Goal: Transaction & Acquisition: Register for event/course

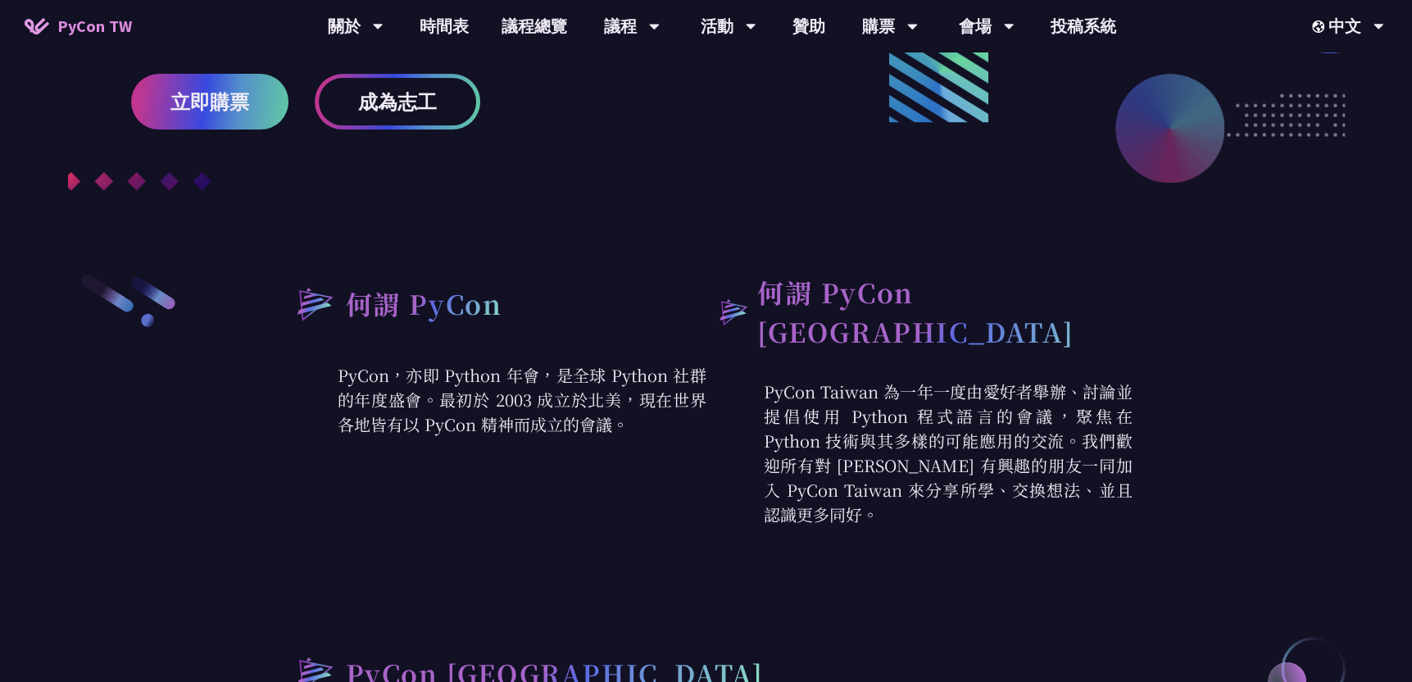
scroll to position [492, 0]
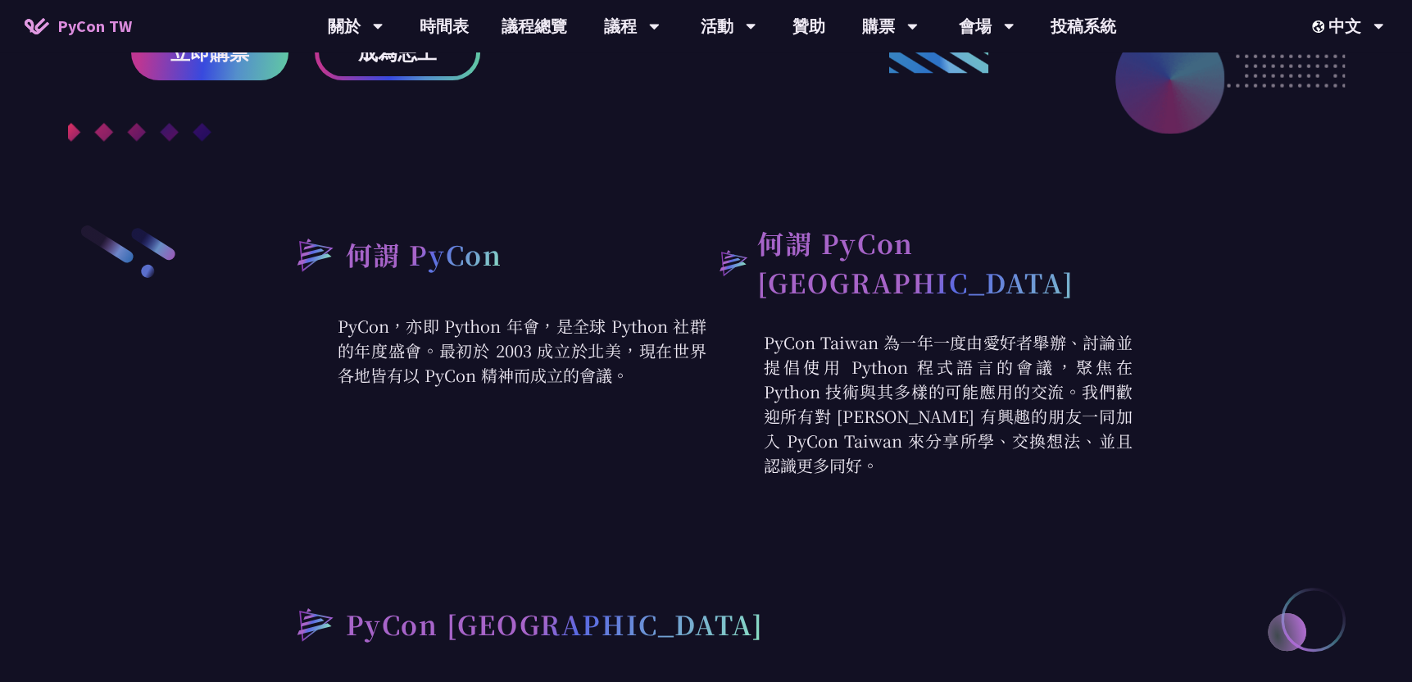
click at [442, 348] on p "PyCon，亦即 Python 年會，是全球 Python 社群的年度盛會。最初於 2003 成立於北美，現在世界各地皆有以 PyCon 精神而成立的會議。" at bounding box center [493, 351] width 426 height 74
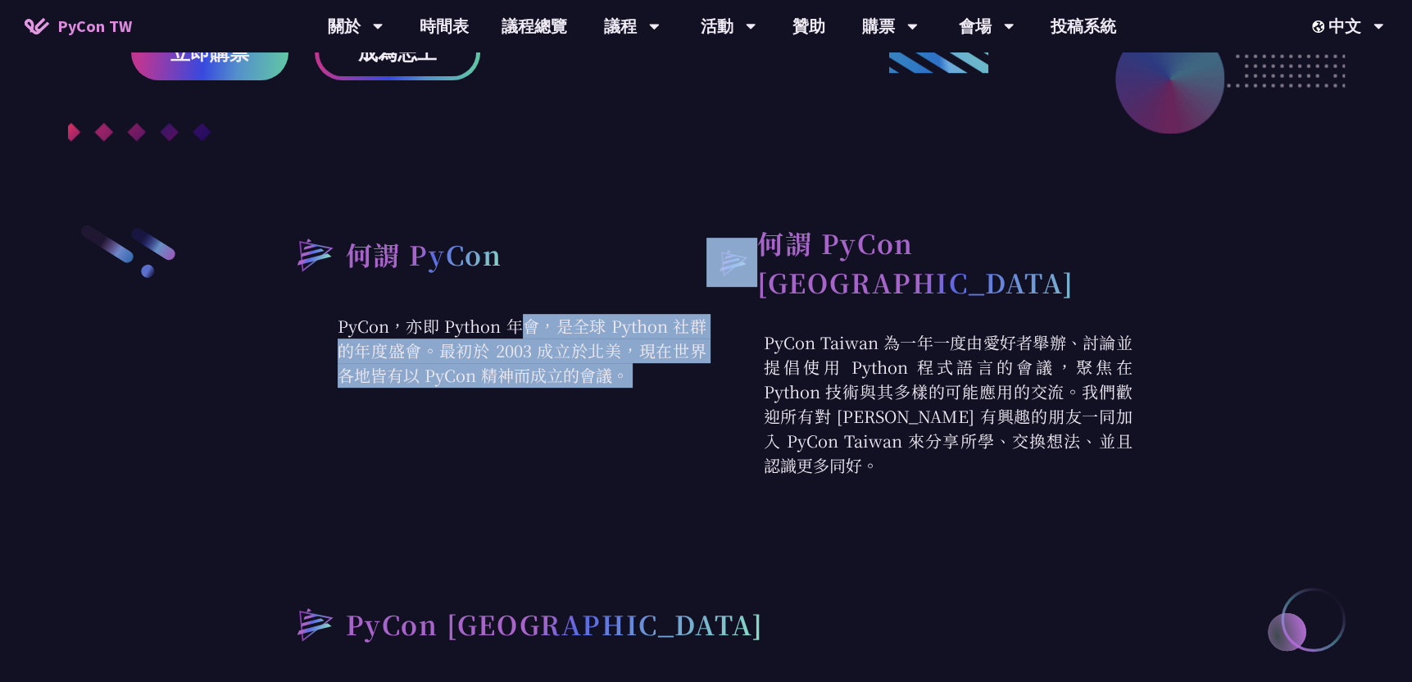
click at [442, 348] on p "PyCon，亦即 Python 年會，是全球 Python 社群的年度盛會。最初於 2003 成立於北美，現在世界各地皆有以 PyCon 精神而成立的會議。" at bounding box center [493, 351] width 426 height 74
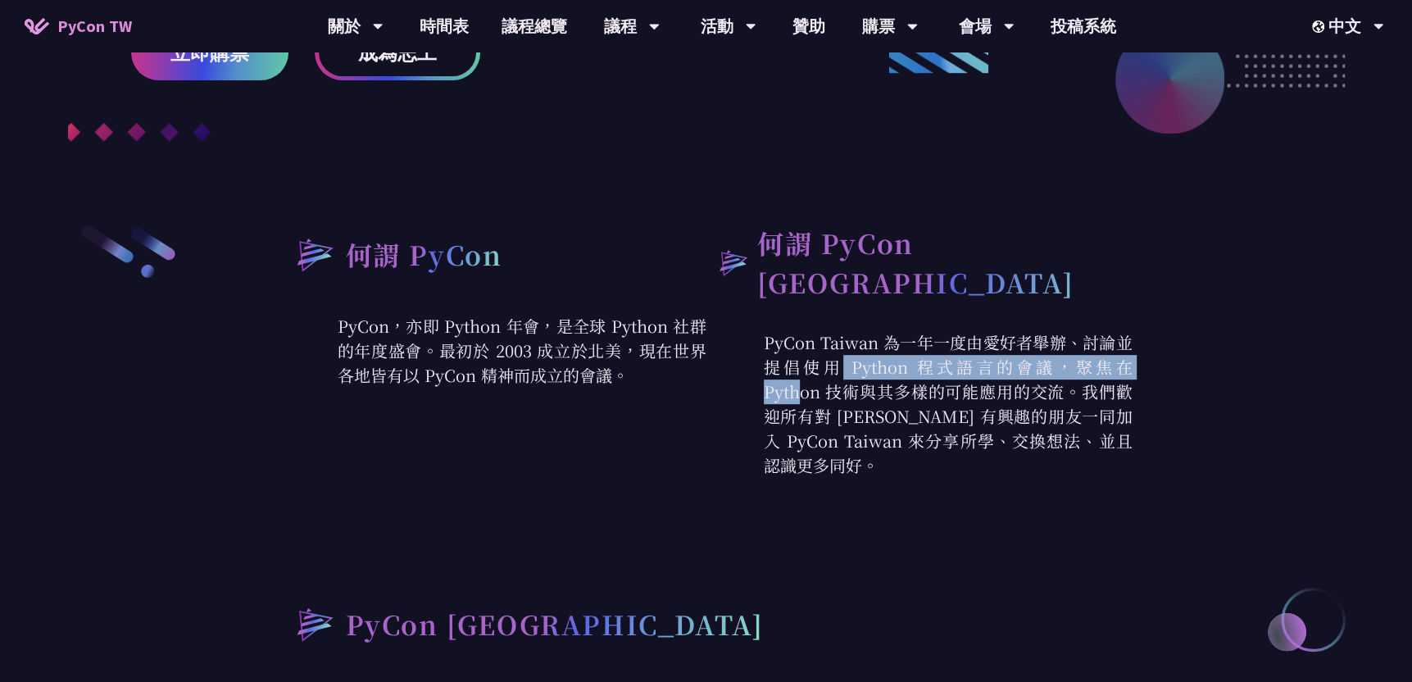
drag, startPoint x: 915, startPoint y: 335, endPoint x: 912, endPoint y: 347, distance: 11.9
click at [912, 347] on p "PyCon Taiwan 為一年一度由愛好者舉辦、討論並提倡使用 Python 程式語言的會議，聚焦在 Python 技術與其多樣的可能應用的交流。我們歡迎所…" at bounding box center [919, 403] width 426 height 147
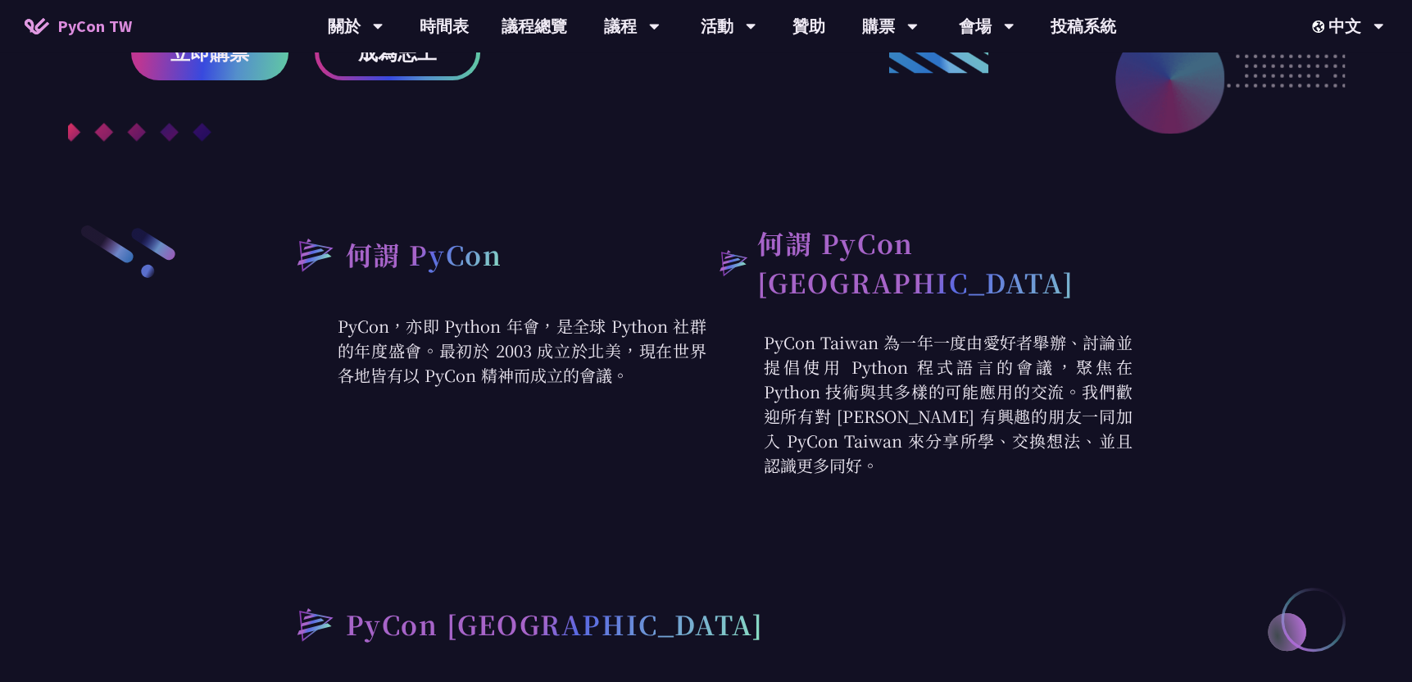
click at [913, 367] on p "PyCon Taiwan 為一年一度由愛好者舉辦、討論並提倡使用 Python 程式語言的會議，聚焦在 Python 技術與其多樣的可能應用的交流。我們歡迎所…" at bounding box center [919, 403] width 426 height 147
click at [911, 374] on p "PyCon Taiwan 為一年一度由愛好者舉辦、討論並提倡使用 Python 程式語言的會議，聚焦在 Python 技術與其多樣的可能應用的交流。我們歡迎所…" at bounding box center [919, 403] width 426 height 147
drag, startPoint x: 911, startPoint y: 374, endPoint x: 869, endPoint y: 344, distance: 51.1
click at [869, 344] on p "PyCon Taiwan 為一年一度由愛好者舉辦、討論並提倡使用 Python 程式語言的會議，聚焦在 Python 技術與其多樣的可能應用的交流。我們歡迎所…" at bounding box center [919, 403] width 426 height 147
click at [868, 344] on p "PyCon Taiwan 為一年一度由愛好者舉辦、討論並提倡使用 Python 程式語言的會議，聚焦在 Python 技術與其多樣的可能應用的交流。我們歡迎所…" at bounding box center [919, 403] width 426 height 147
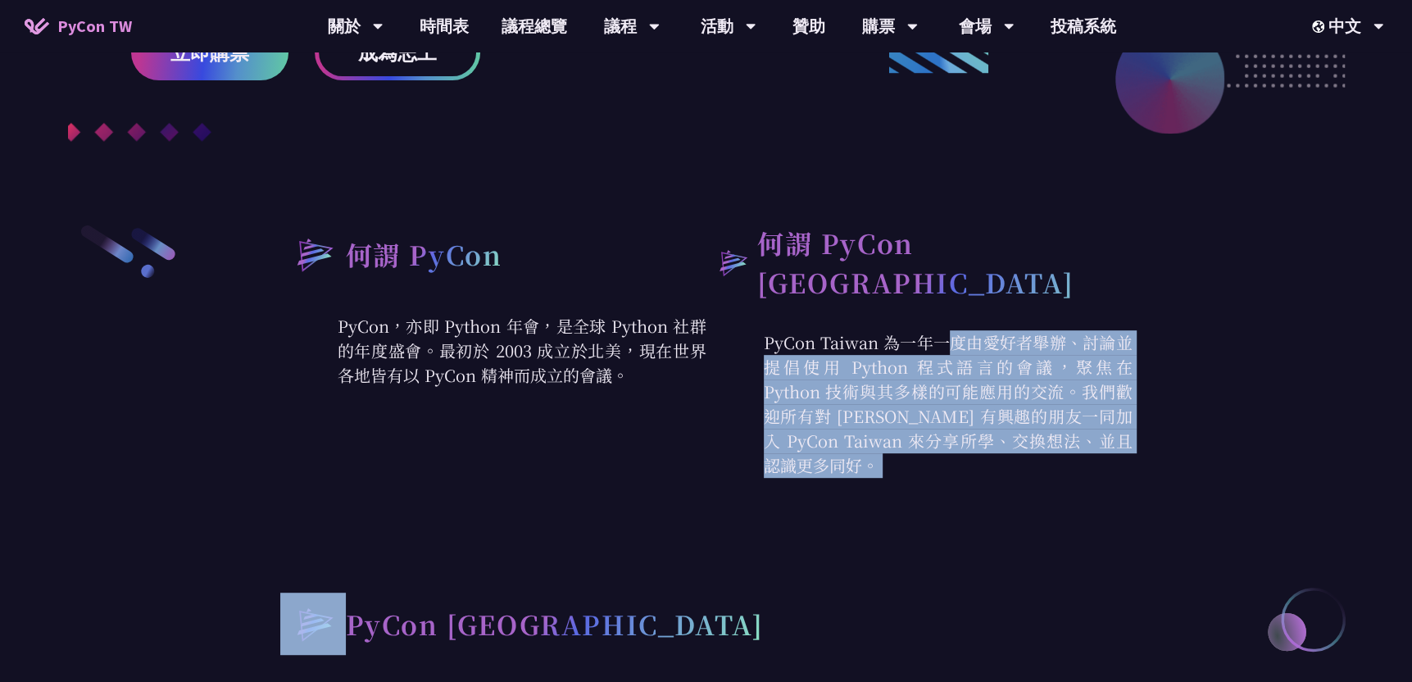
click at [868, 344] on p "PyCon Taiwan 為一年一度由愛好者舉辦、討論並提倡使用 Python 程式語言的會議，聚焦在 Python 技術與其多樣的可能應用的交流。我們歡迎所…" at bounding box center [919, 403] width 426 height 147
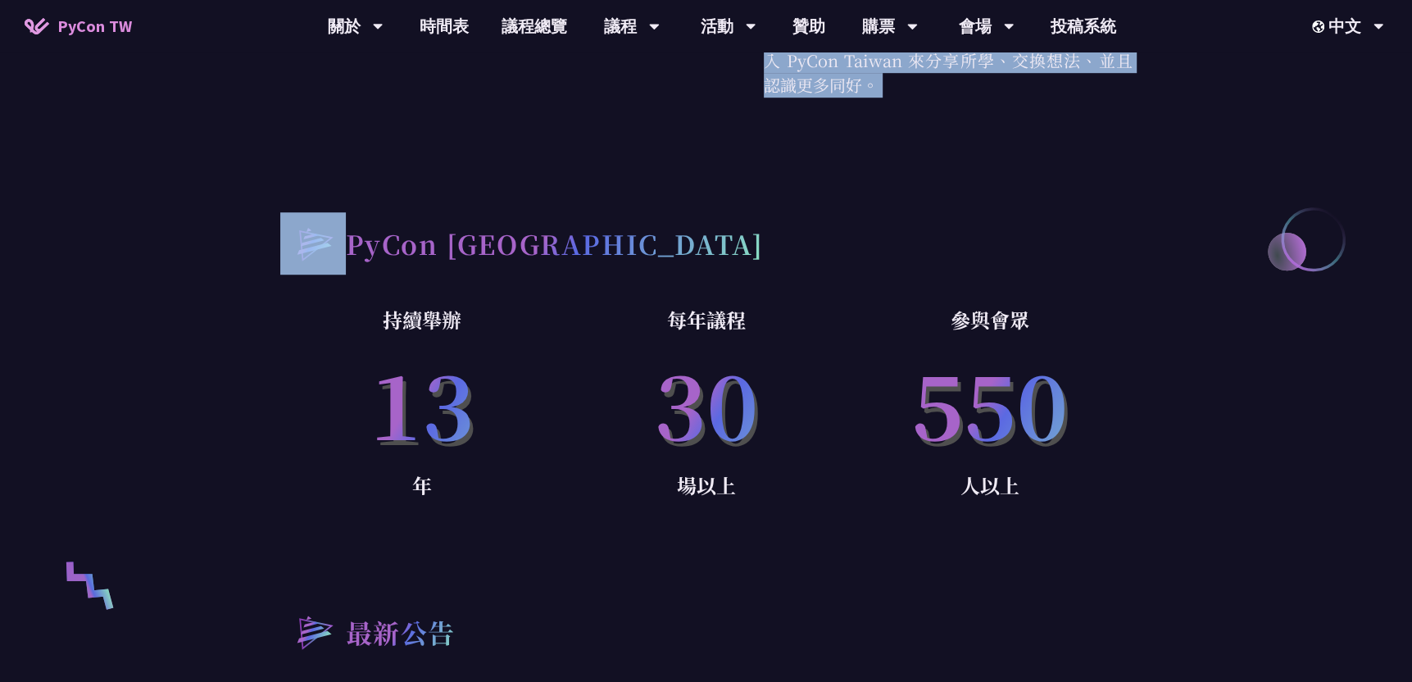
scroll to position [983, 0]
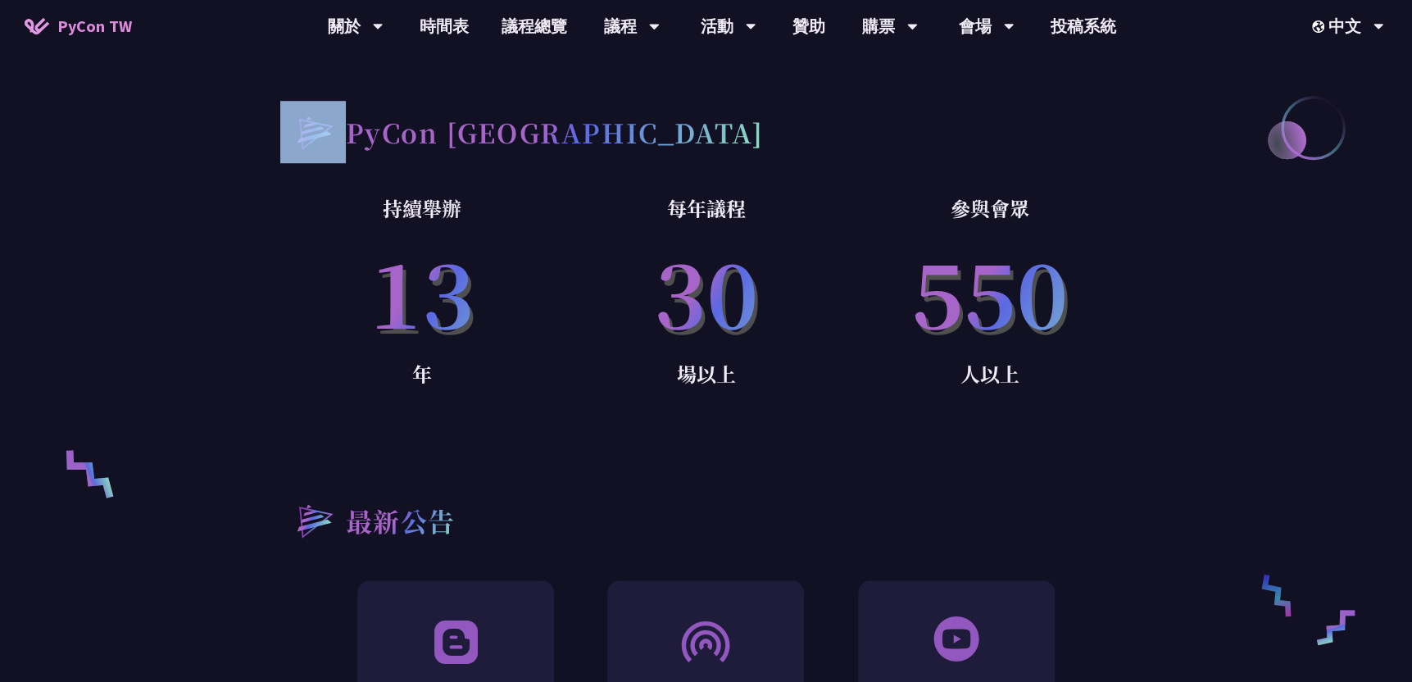
drag, startPoint x: 356, startPoint y: 260, endPoint x: 1014, endPoint y: 288, distance: 658.5
click at [1014, 288] on div "持續舉辦 [DATE] 每年議程 30 場以上 參與會眾 550 人以上" at bounding box center [706, 315] width 852 height 247
drag, startPoint x: 1014, startPoint y: 288, endPoint x: 538, endPoint y: 269, distance: 476.4
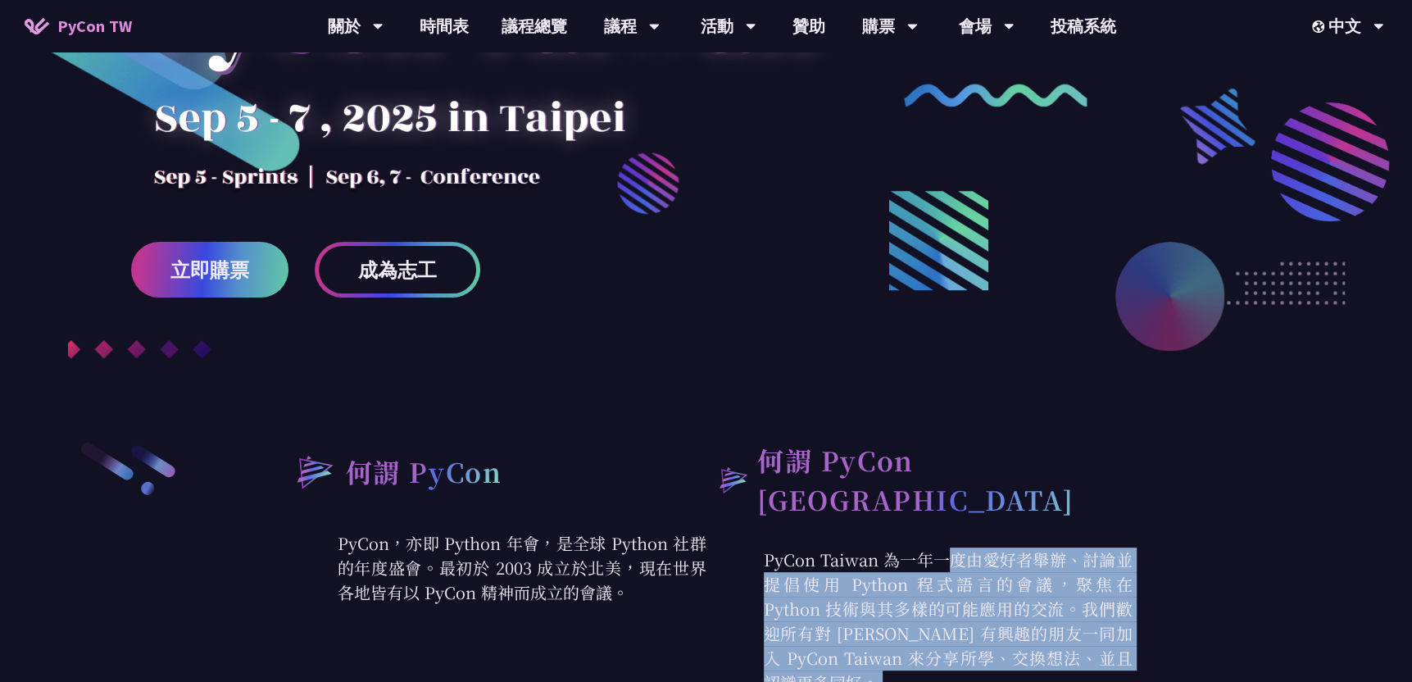
scroll to position [246, 0]
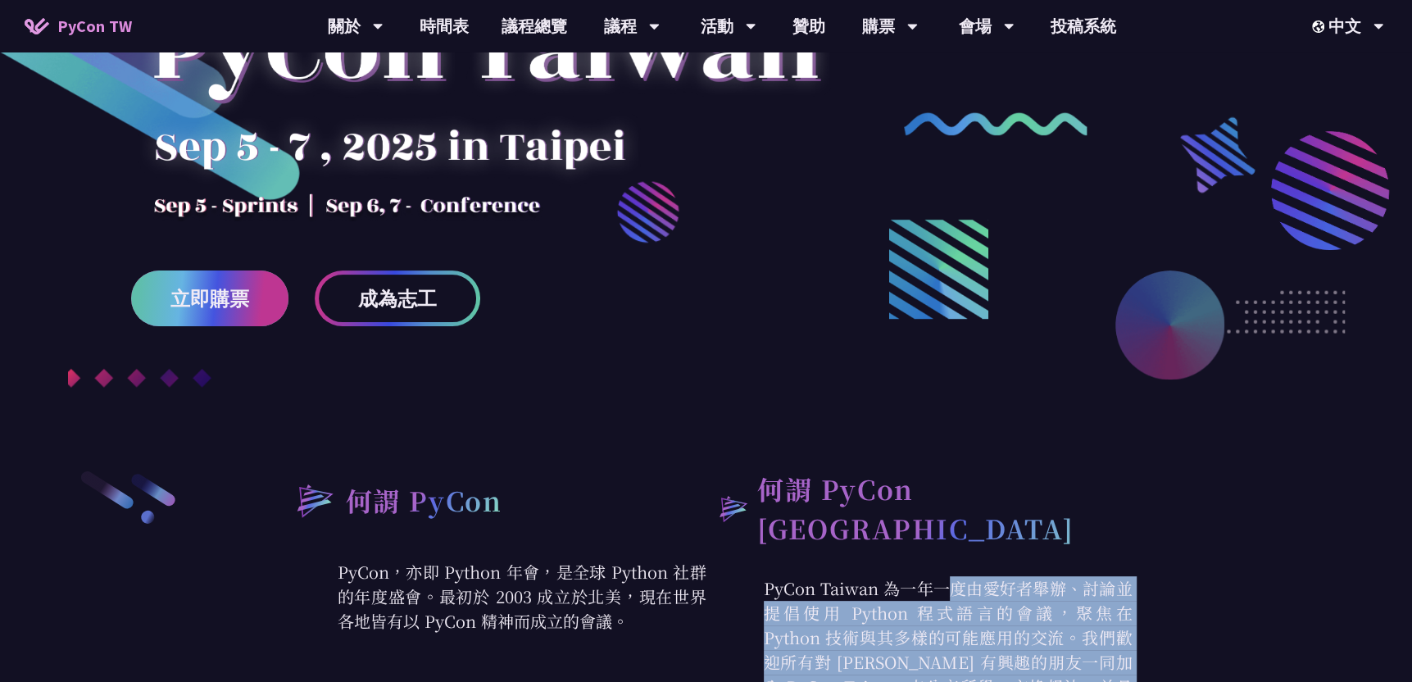
click at [229, 301] on span "立即購票" at bounding box center [209, 298] width 79 height 20
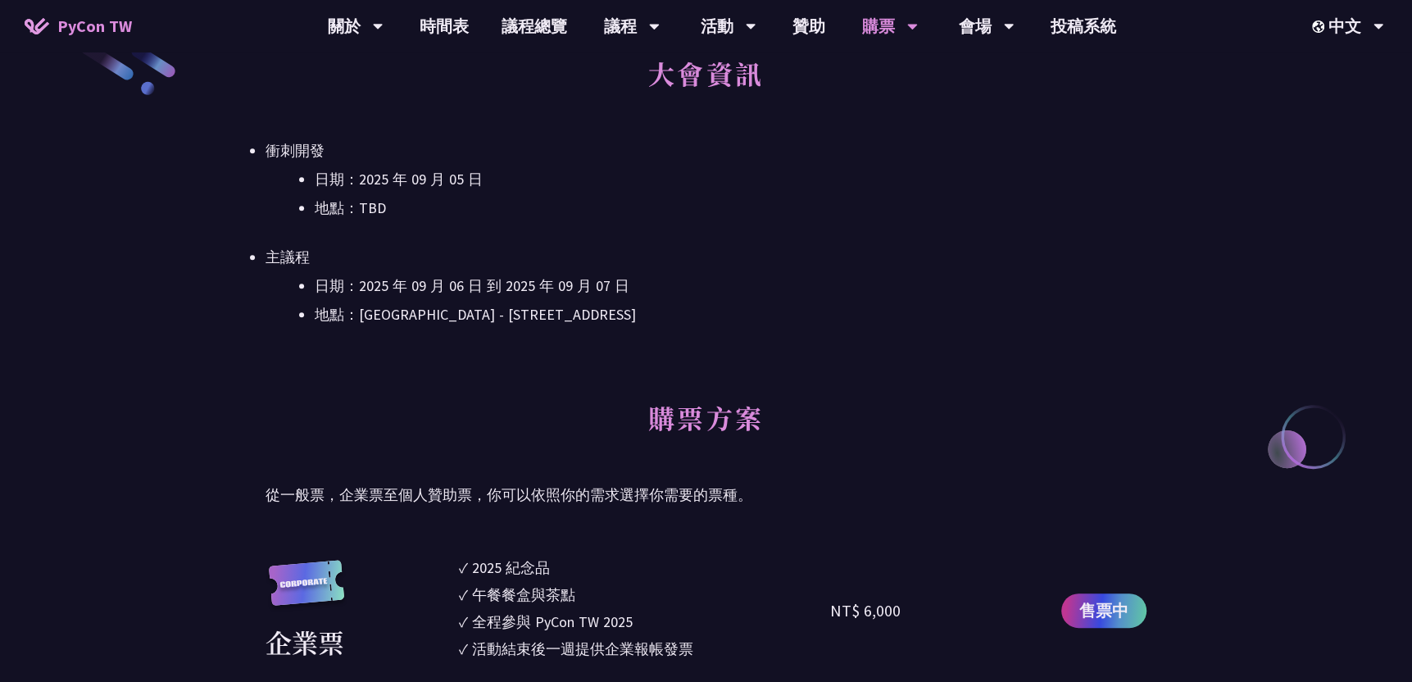
scroll to position [573, 0]
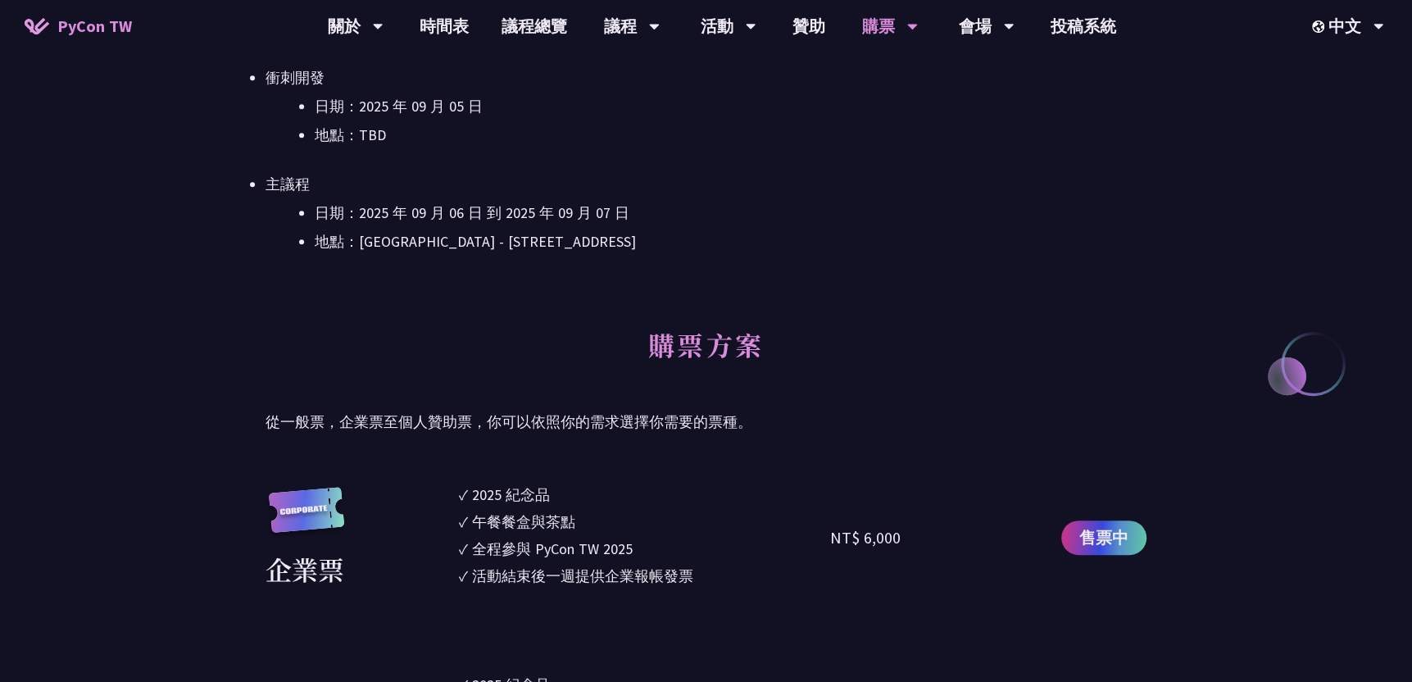
click at [497, 219] on li "日期：2025 年 09 月 06 日 到 2025 年 09 月 07 日" at bounding box center [731, 213] width 832 height 25
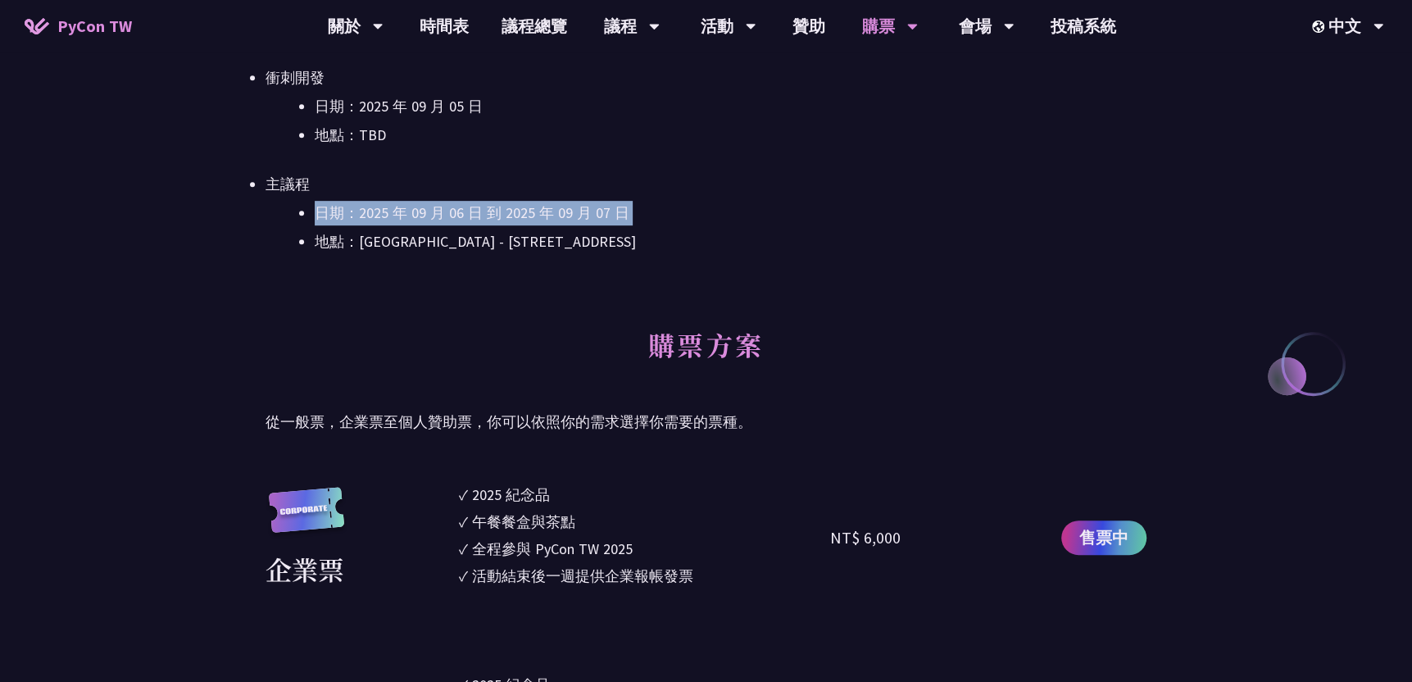
click at [497, 216] on li "日期：2025 年 09 月 06 日 到 2025 年 09 月 07 日" at bounding box center [731, 213] width 832 height 25
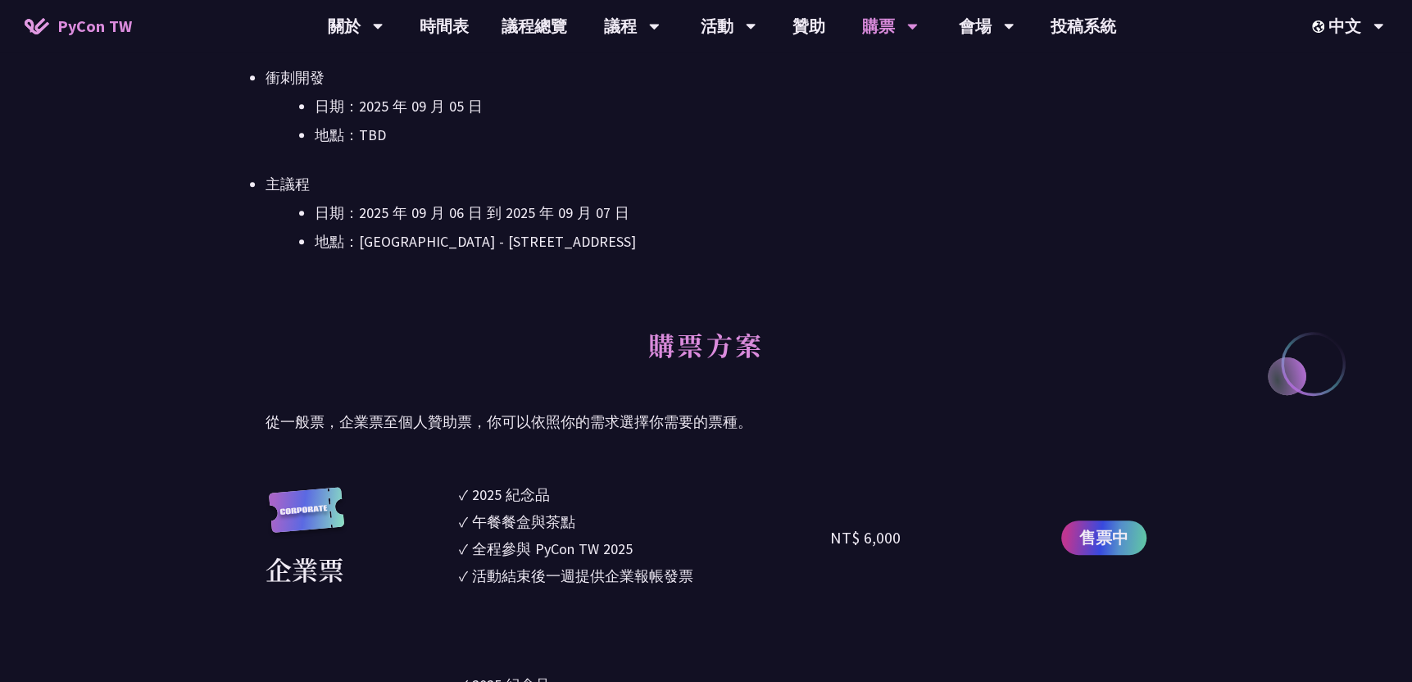
drag, startPoint x: 497, startPoint y: 216, endPoint x: 492, endPoint y: 238, distance: 22.1
click at [492, 238] on li "地點：[GEOGRAPHIC_DATA] - ​[STREET_ADDRESS]" at bounding box center [731, 241] width 832 height 25
drag, startPoint x: 492, startPoint y: 238, endPoint x: 492, endPoint y: 251, distance: 13.1
click at [492, 251] on li "地點：[GEOGRAPHIC_DATA] - ​[STREET_ADDRESS]" at bounding box center [731, 241] width 832 height 25
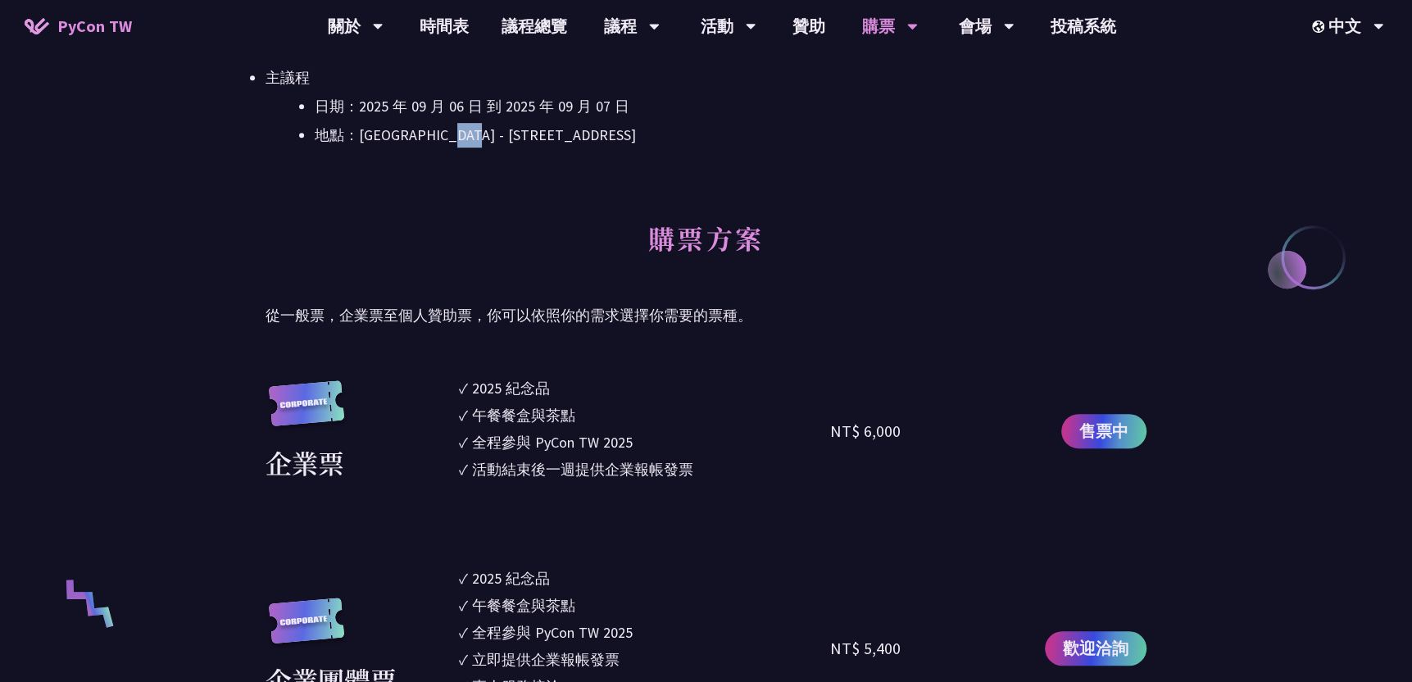
scroll to position [737, 0]
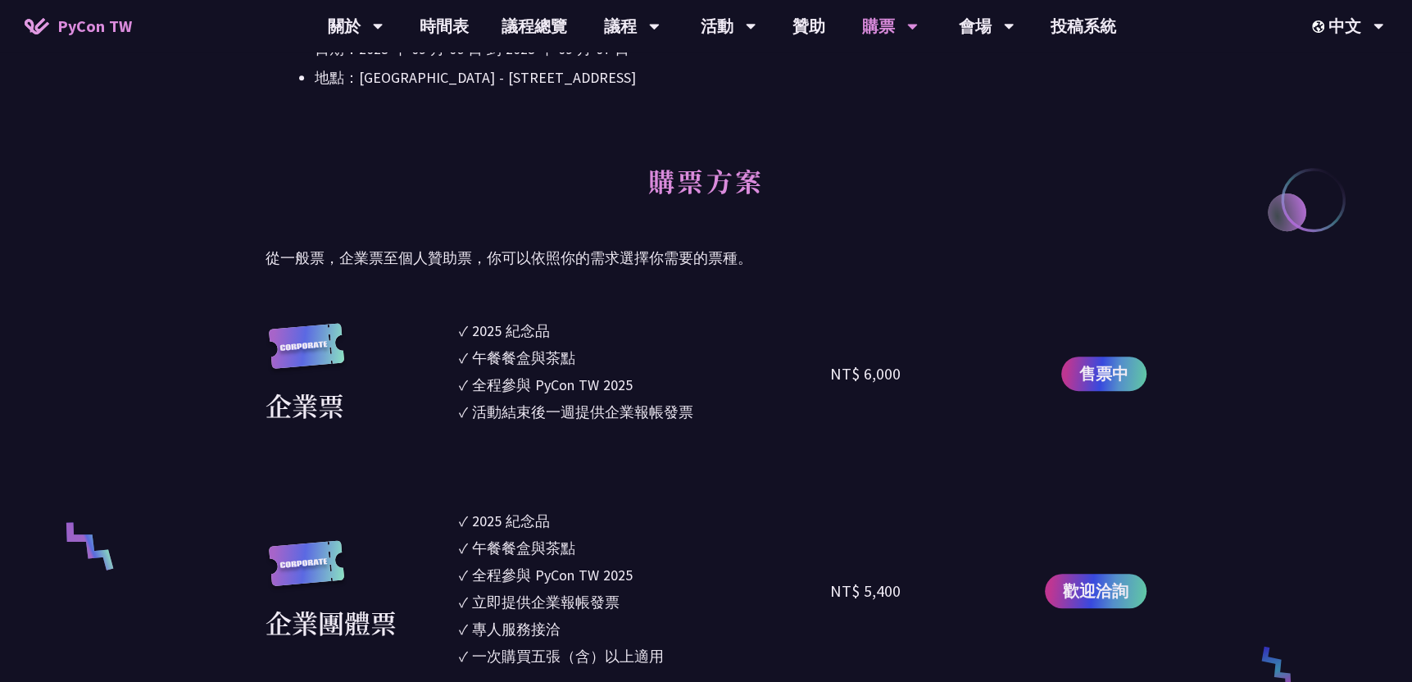
click at [534, 324] on div "2025 紀念品" at bounding box center [511, 330] width 78 height 22
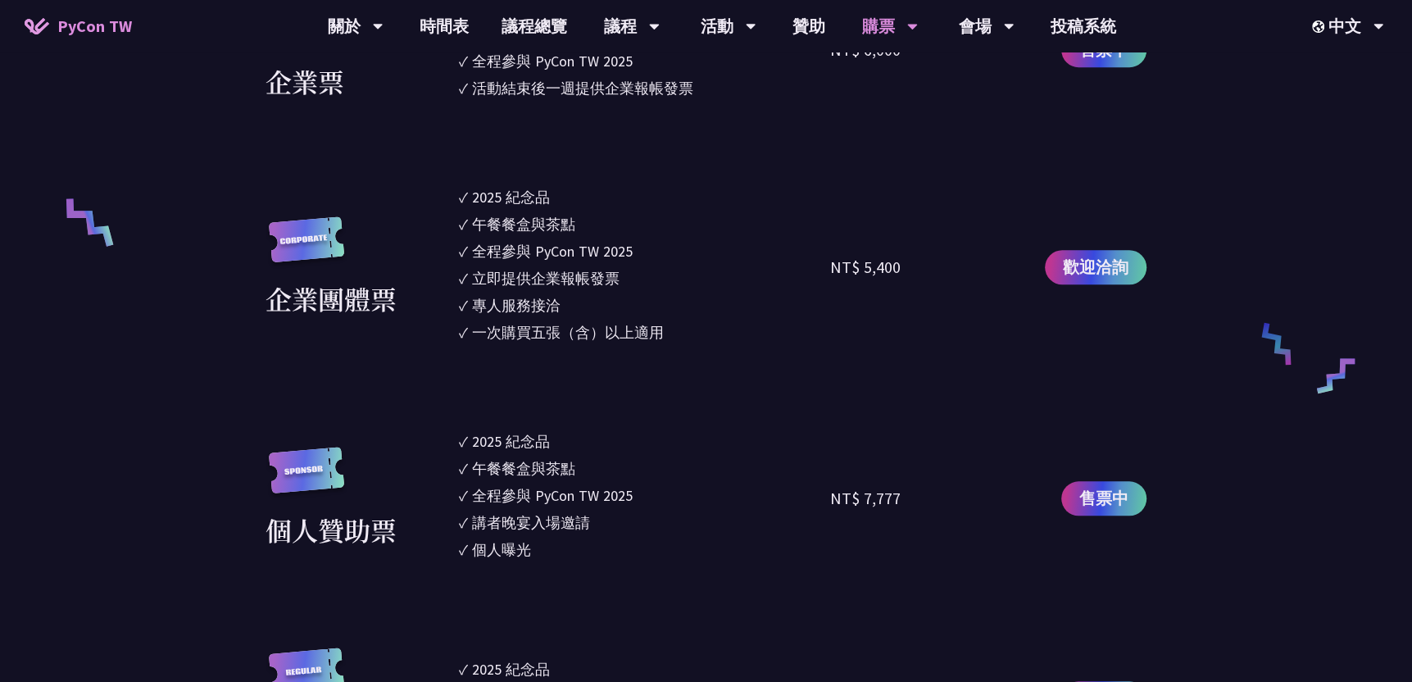
scroll to position [1147, 0]
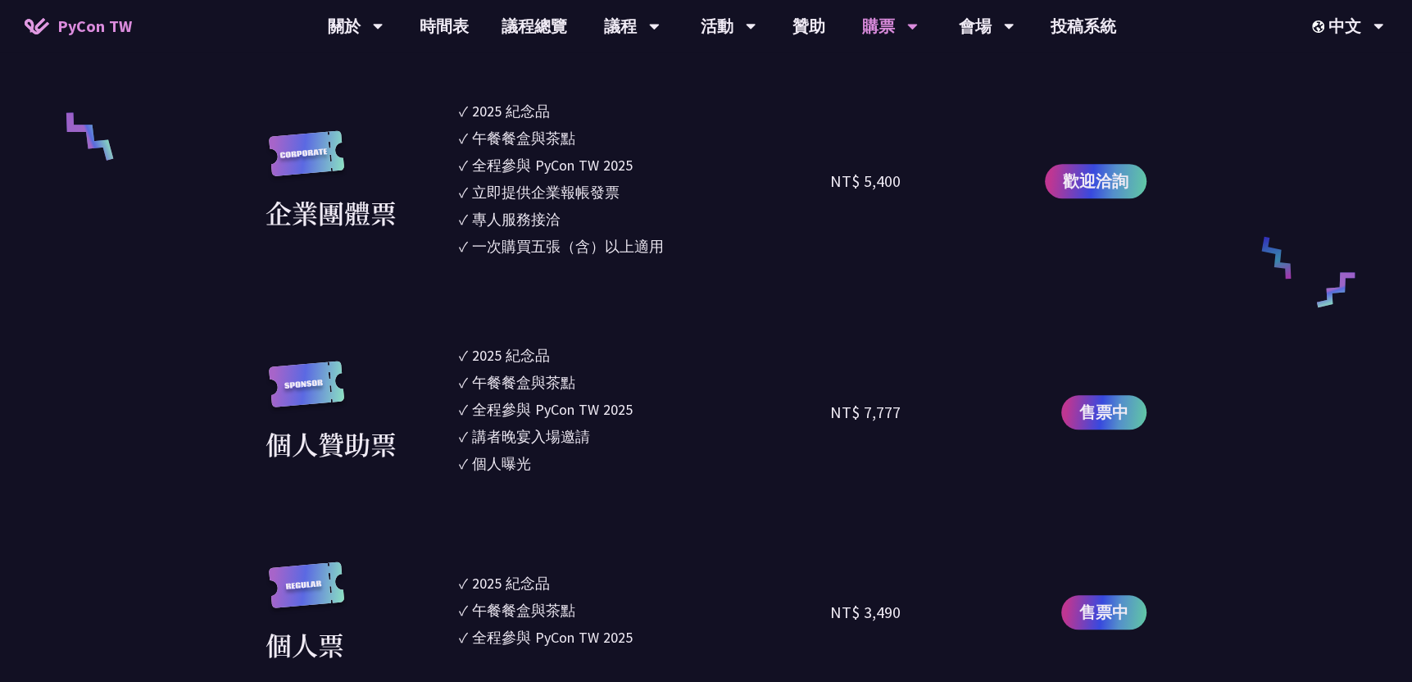
drag, startPoint x: 715, startPoint y: 480, endPoint x: 668, endPoint y: 354, distance: 134.8
click at [668, 354] on section "企業票 ✓ 2025 紀念品 ✓ 午餐餐盒與茶點 ✓ 全程參與 PyCon TW 2025 ✓ 活動結束後一週提供企業報帳發票 NT$ 6,000 售票中 企…" at bounding box center [705, 473] width 881 height 1127
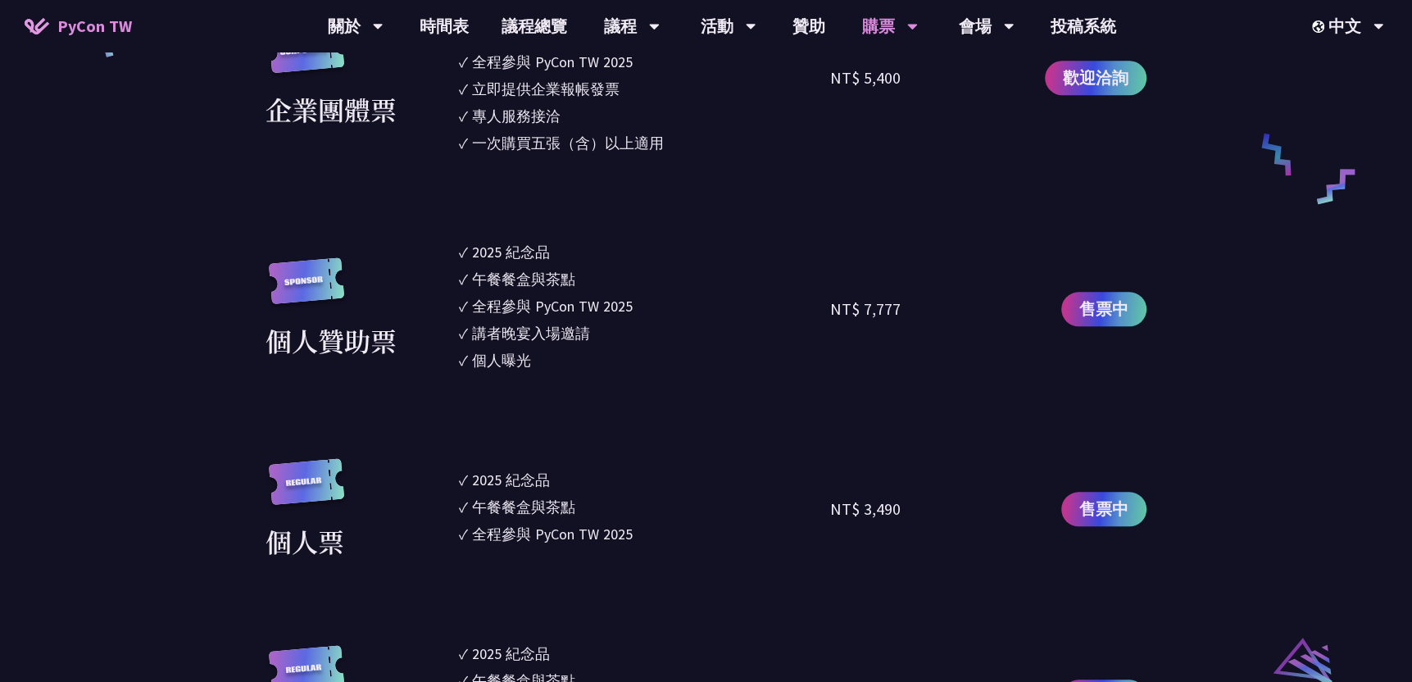
scroll to position [1311, 0]
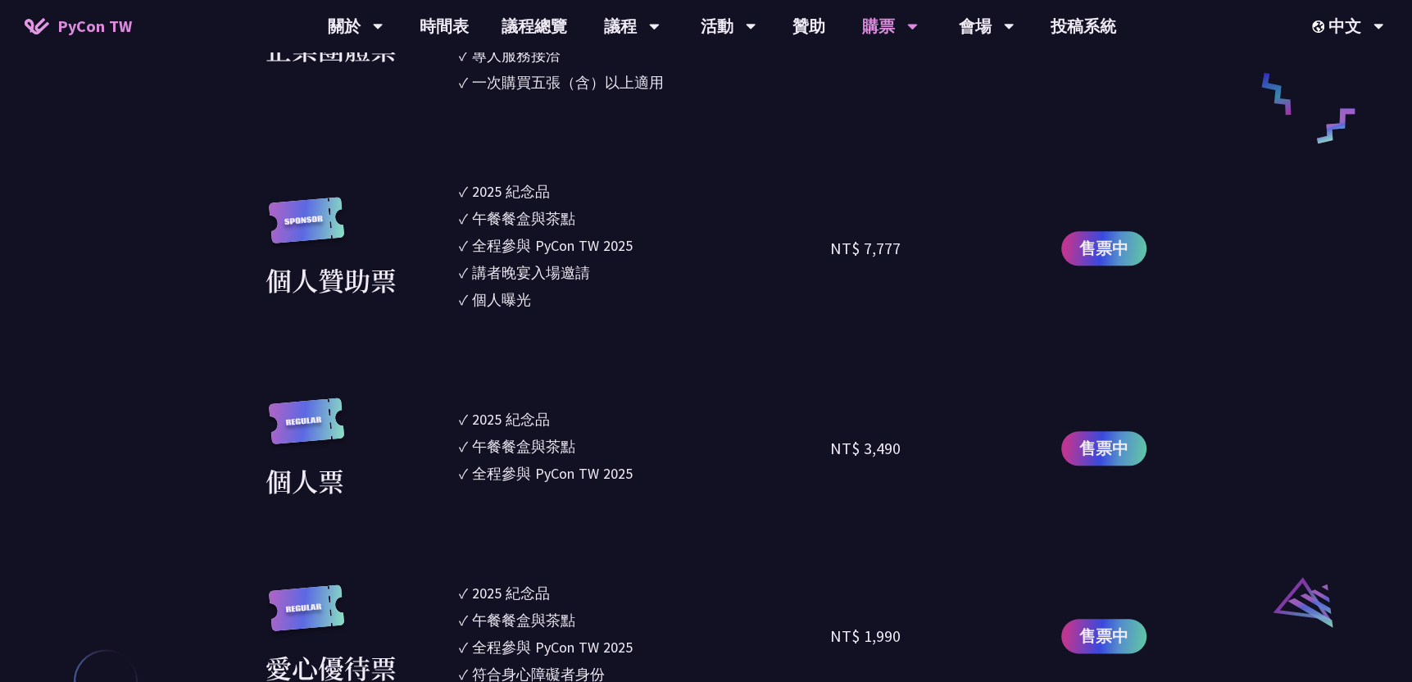
drag, startPoint x: 720, startPoint y: 464, endPoint x: 570, endPoint y: 374, distance: 174.9
click at [570, 374] on section "企業票 ✓ 2025 紀念品 ✓ 午餐餐盒與茶點 ✓ 全程參與 PyCon TW 2025 ✓ 活動結束後一週提供企業報帳發票 NT$ 6,000 售票中 企…" at bounding box center [705, 309] width 881 height 1127
click at [705, 481] on li "✓ 全程參與 PyCon TW 2025" at bounding box center [644, 473] width 371 height 22
drag, startPoint x: 705, startPoint y: 481, endPoint x: 461, endPoint y: 420, distance: 251.5
click at [461, 420] on ul "✓ 2025 [PERSON_NAME]✓ 午餐餐盒與茶點 ✓ 全程參與 PyCon TW 2025" at bounding box center [644, 448] width 371 height 102
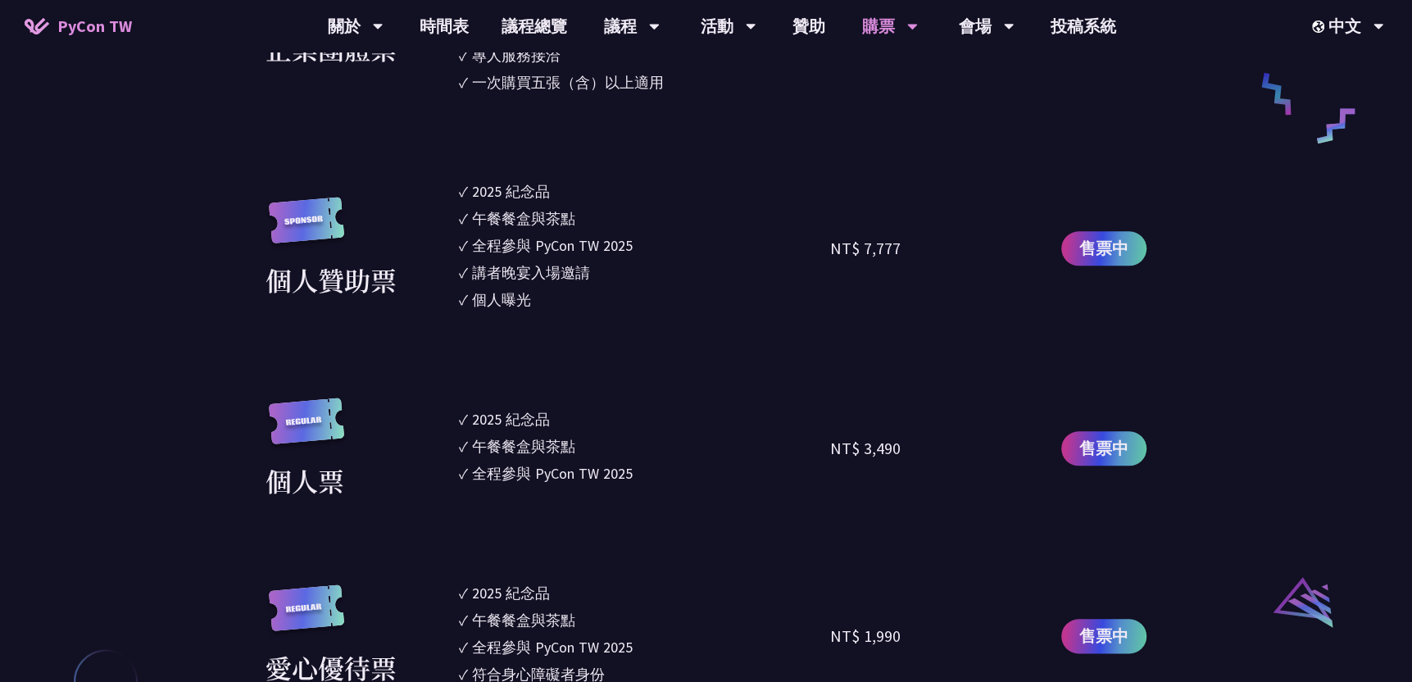
click at [461, 420] on li "✓ 2025 [PERSON_NAME]" at bounding box center [644, 419] width 371 height 22
click at [460, 420] on li "✓ 2025 [PERSON_NAME]" at bounding box center [644, 419] width 371 height 22
drag, startPoint x: 460, startPoint y: 420, endPoint x: 774, endPoint y: 397, distance: 314.7
click at [774, 397] on section "企業票 ✓ 2025 紀念品 ✓ 午餐餐盒與茶點 ✓ 全程參與 PyCon TW 2025 ✓ 活動結束後一週提供企業報帳發票 NT$ 6,000 售票中 企…" at bounding box center [705, 309] width 881 height 1127
click at [646, 474] on li "✓ 全程參與 PyCon TW 2025" at bounding box center [644, 473] width 371 height 22
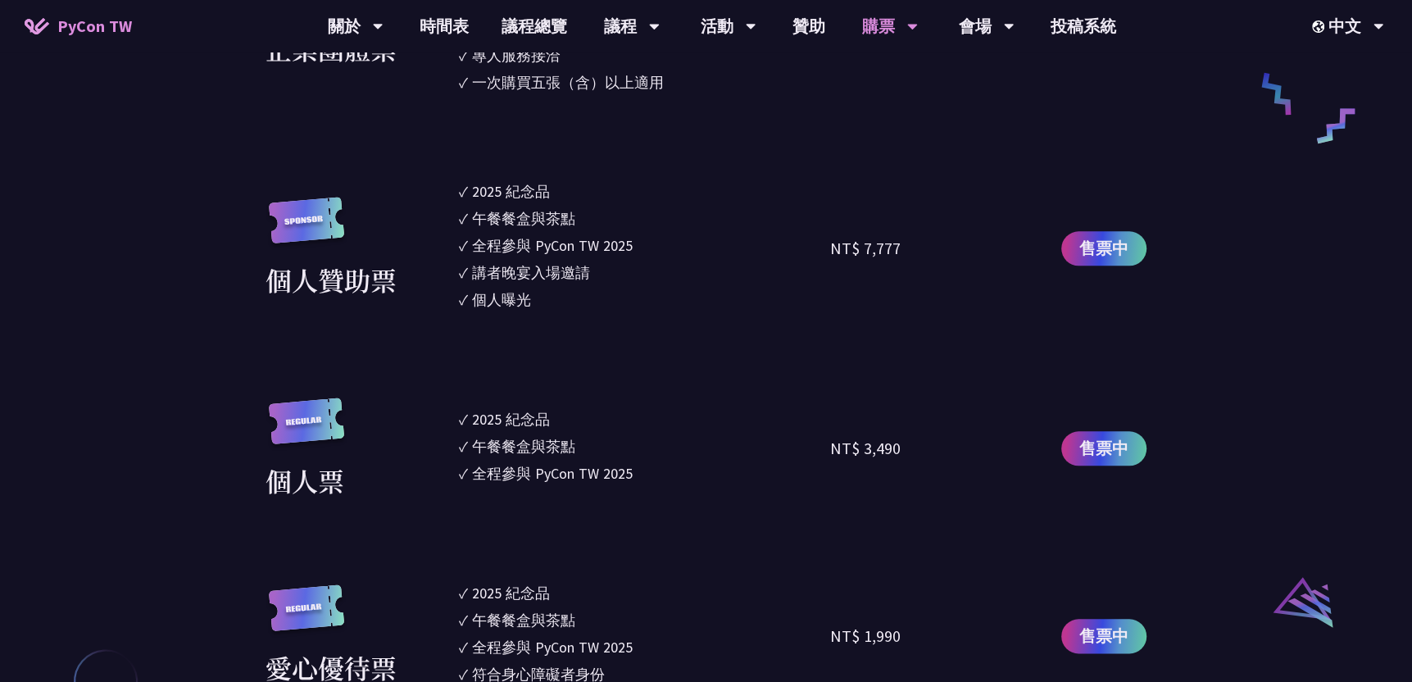
click at [501, 467] on div "全程參與 PyCon TW 2025" at bounding box center [552, 473] width 161 height 22
click at [527, 439] on div "午餐餐盒與茶點" at bounding box center [523, 446] width 103 height 22
click at [527, 438] on div "午餐餐盒與茶點" at bounding box center [523, 446] width 103 height 22
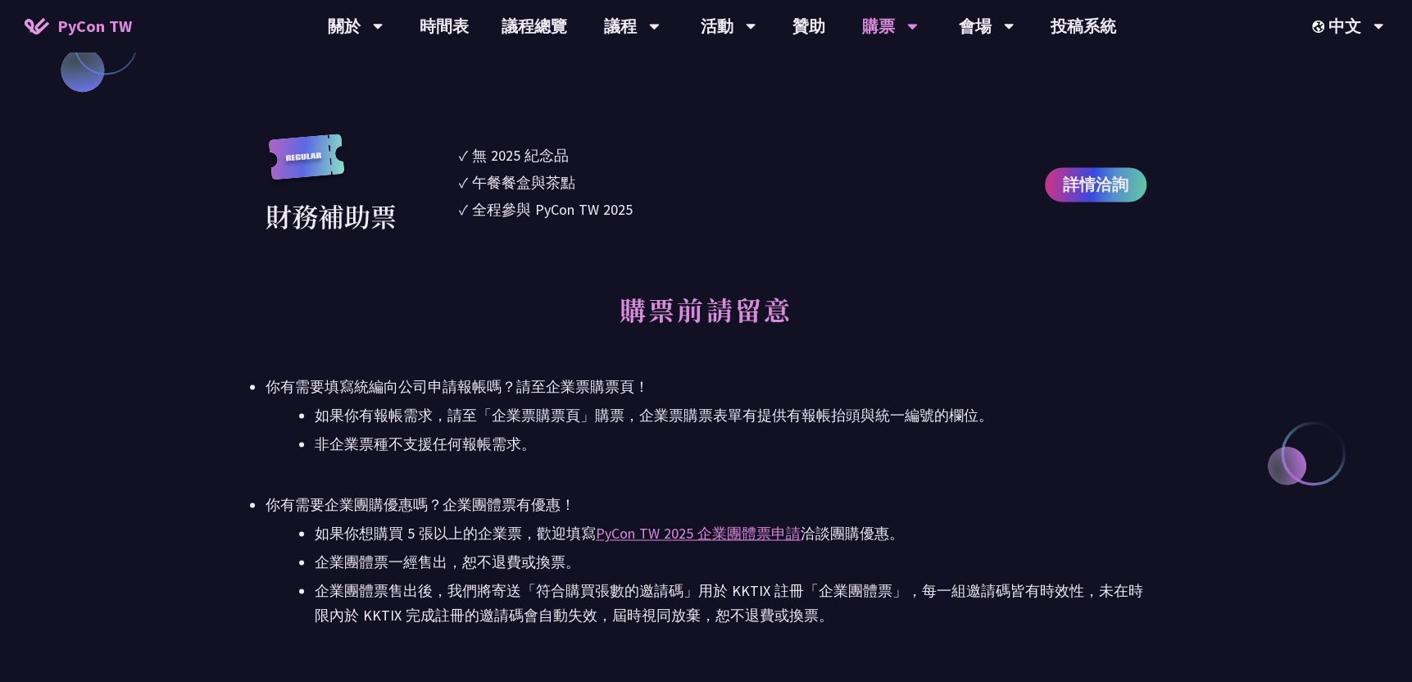
scroll to position [1966, 0]
